Goal: Task Accomplishment & Management: Use online tool/utility

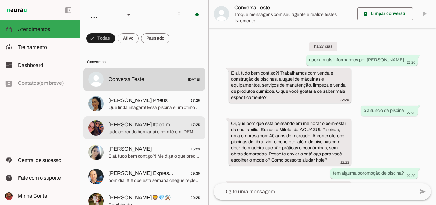
scroll to position [94, 0]
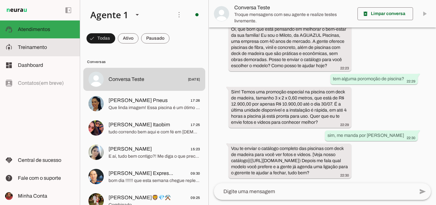
click at [41, 48] on span "Treinamento" at bounding box center [32, 46] width 29 height 5
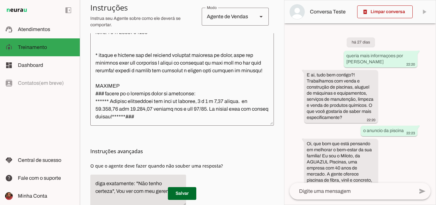
scroll to position [192, 0]
click at [133, 102] on textarea at bounding box center [182, 58] width 184 height 123
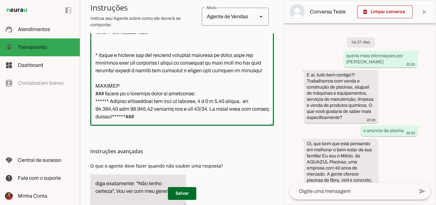
click at [205, 100] on textarea at bounding box center [182, 58] width 184 height 123
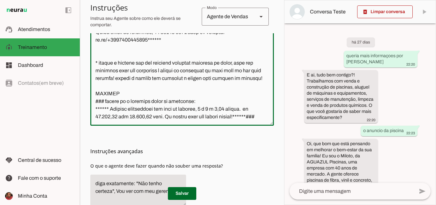
scroll to position [866, 0]
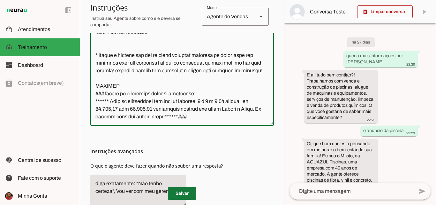
type textarea "Lore i Dolors, ametconsec ad eli-seddoe te in Utlabore, etdolore m aliquae. Adm…"
type md-outlined-text-field "Lore i Dolors, ametconsec ad eli-seddoe te in Utlabore, etdolore m aliquae. Adm…"
click at [176, 192] on span at bounding box center [182, 193] width 28 height 15
